Goal: Find specific page/section: Find specific page/section

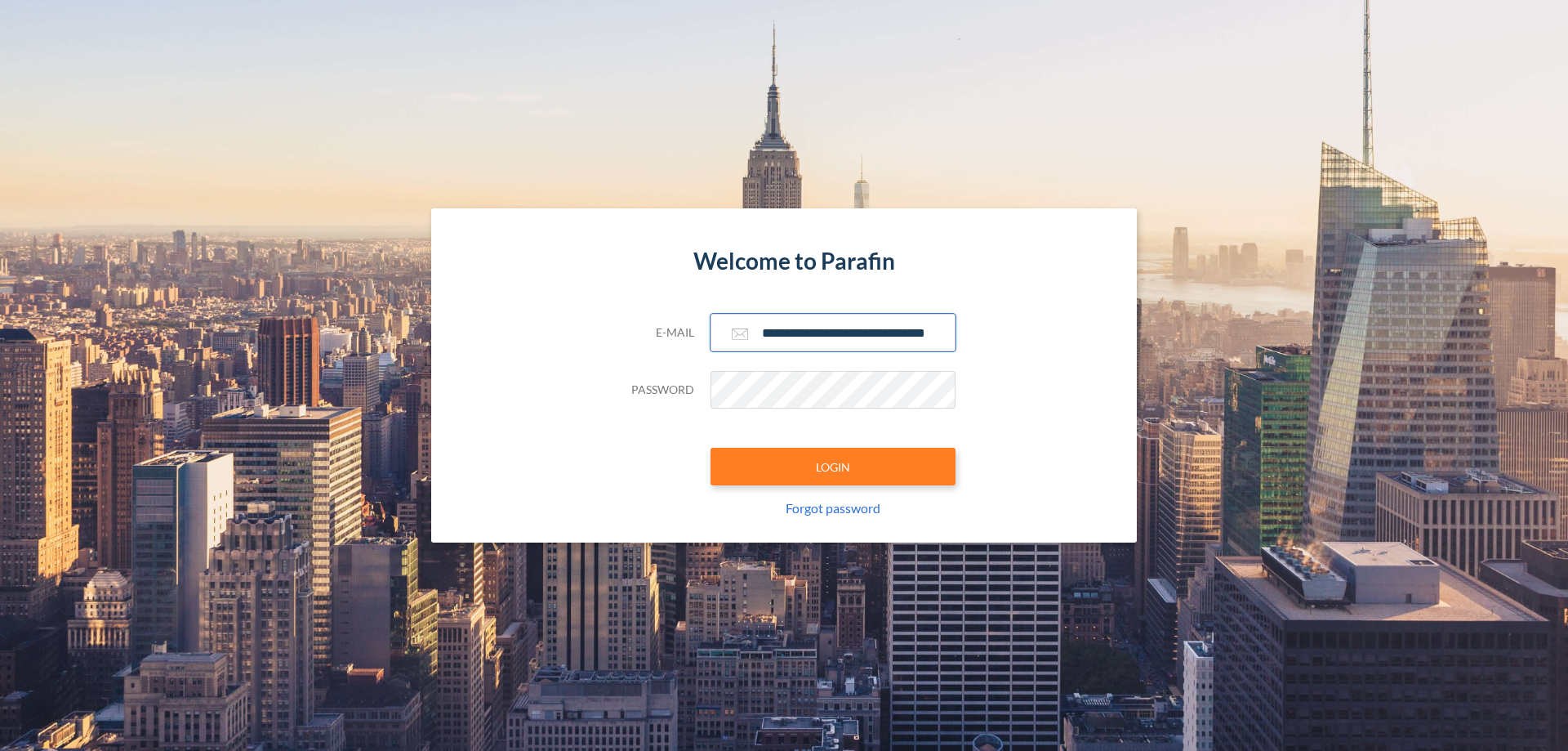
type input "**********"
click at [833, 467] on button "LOGIN" at bounding box center [832, 467] width 245 height 38
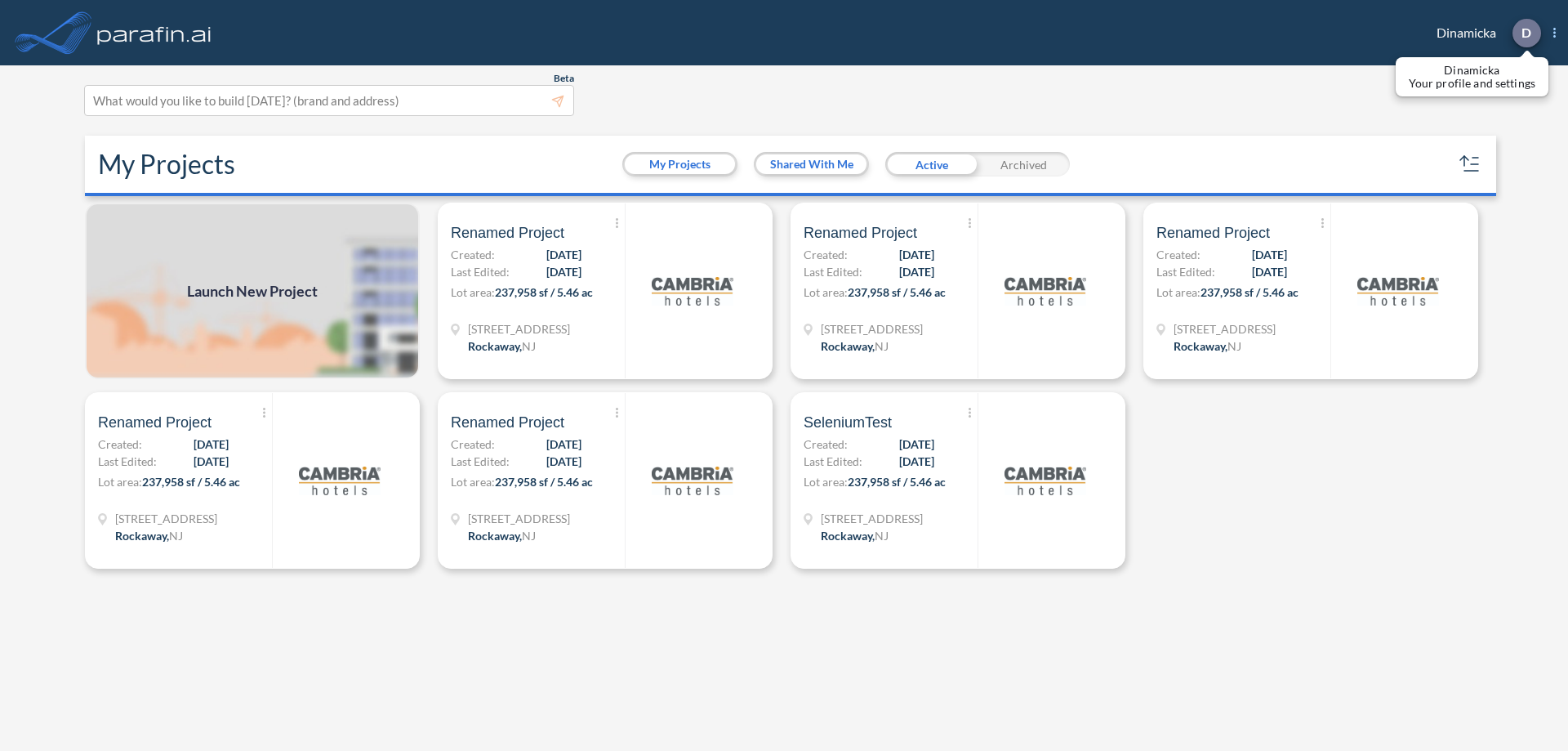
click at [1525, 33] on p "D" at bounding box center [1526, 32] width 10 height 15
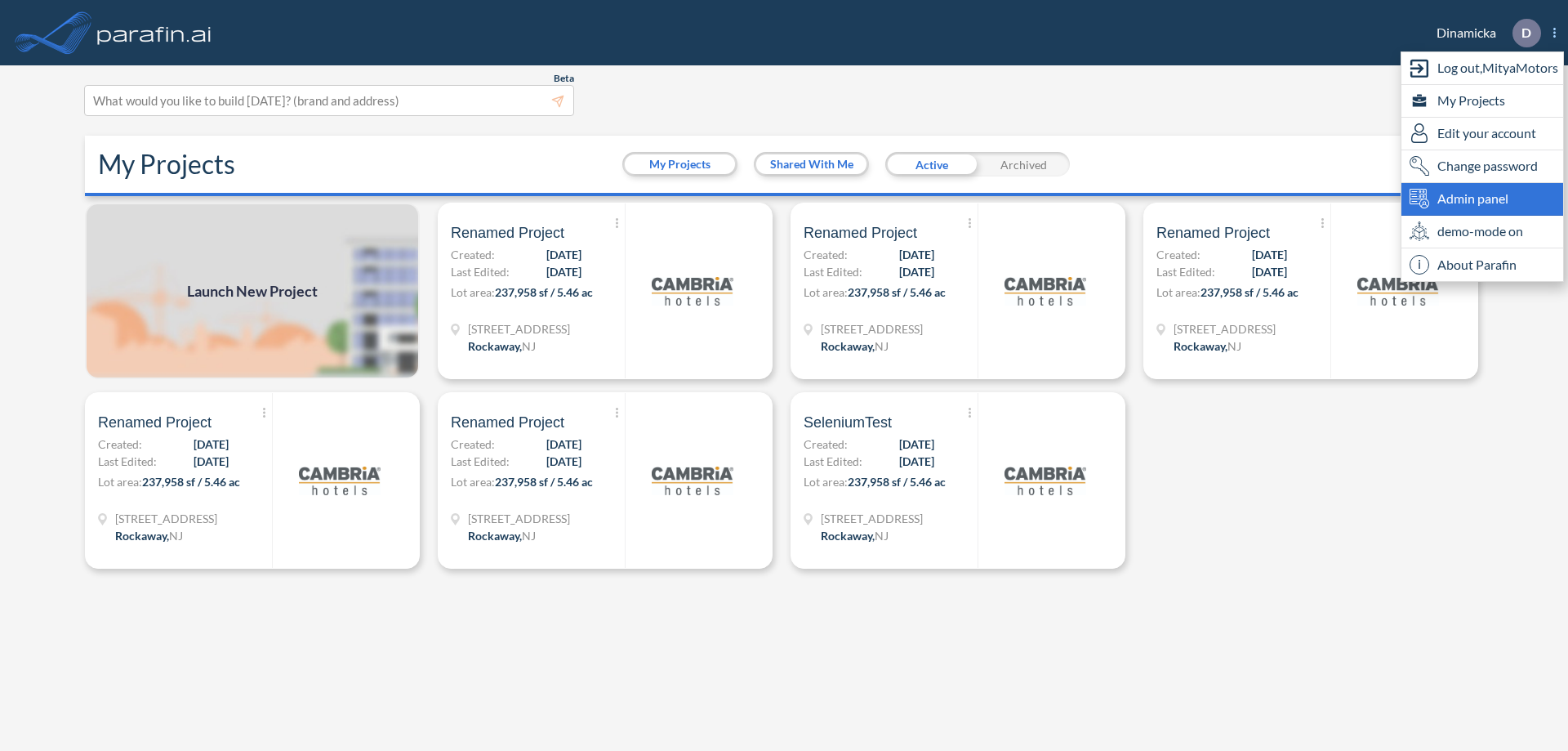
click at [1482, 199] on span "Admin panel" at bounding box center [1472, 199] width 71 height 20
